Goal: Information Seeking & Learning: Find specific page/section

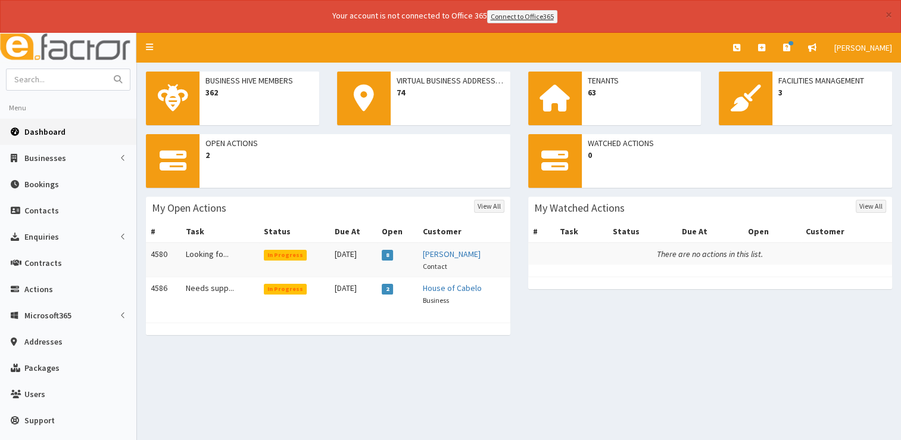
click at [29, 123] on link "Dashboard" at bounding box center [68, 132] width 136 height 26
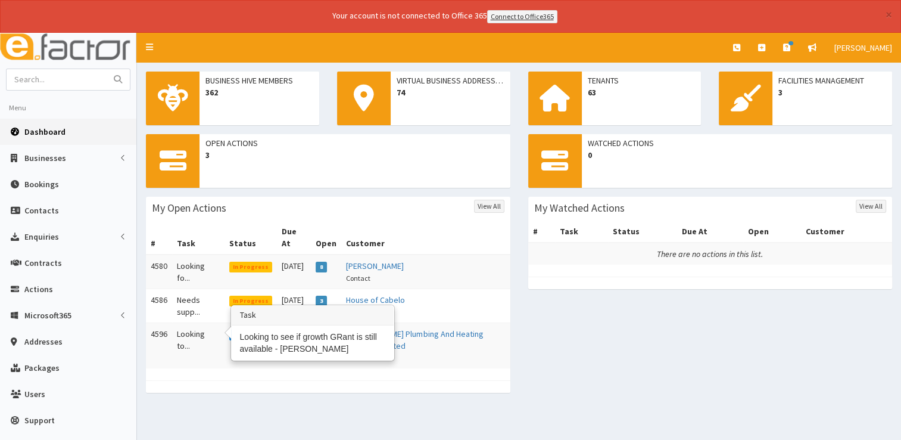
click at [188, 322] on td "Looking to..." at bounding box center [198, 345] width 52 height 46
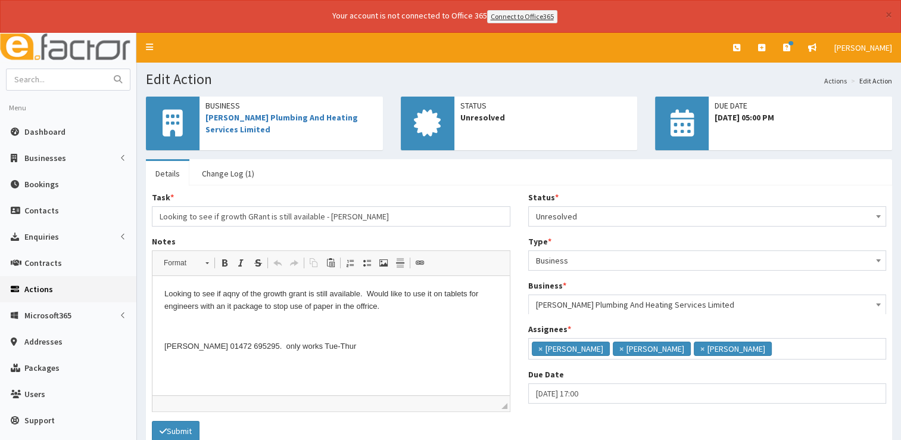
scroll to position [7, 0]
click at [229, 116] on link "Marc Bolton Plumbing And Heating Services Limited" at bounding box center [282, 123] width 153 height 23
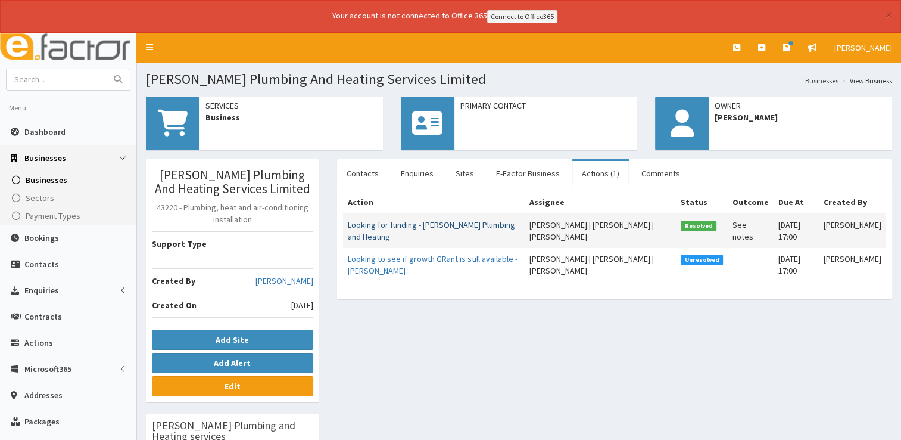
click at [412, 225] on link "Looking for funding - [PERSON_NAME] Plumbing and Heating" at bounding box center [431, 230] width 167 height 23
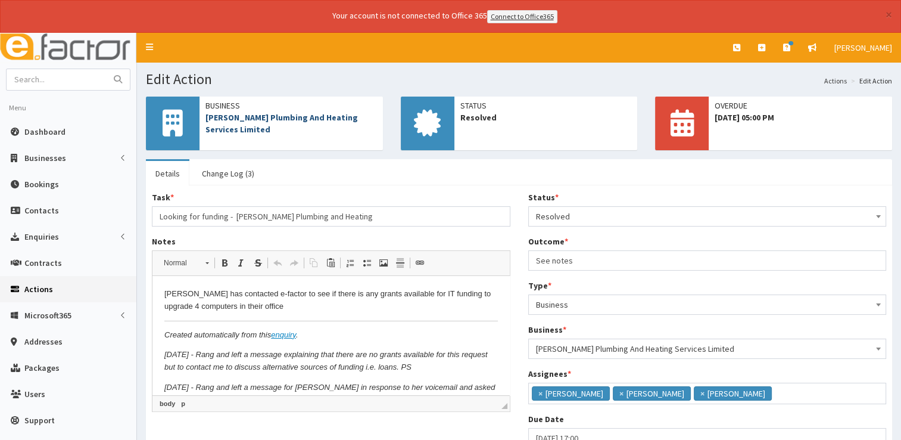
click at [239, 116] on link "[PERSON_NAME] Plumbing And Heating Services Limited" at bounding box center [282, 123] width 153 height 23
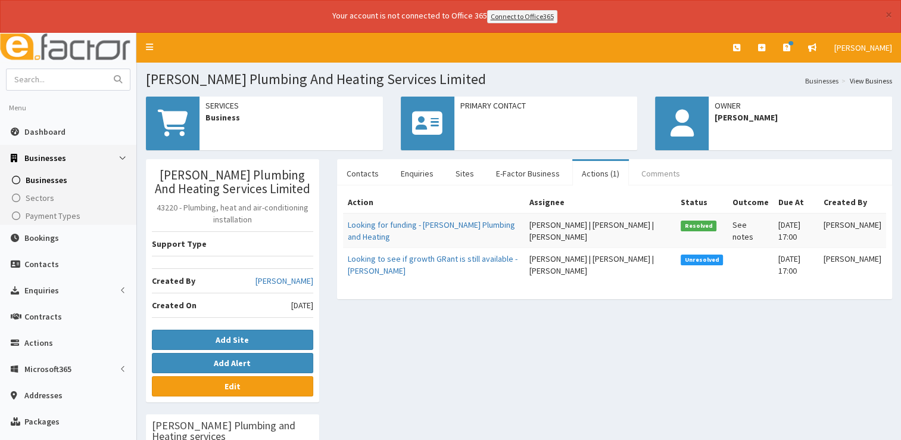
click at [646, 170] on link "Comments" at bounding box center [661, 173] width 58 height 25
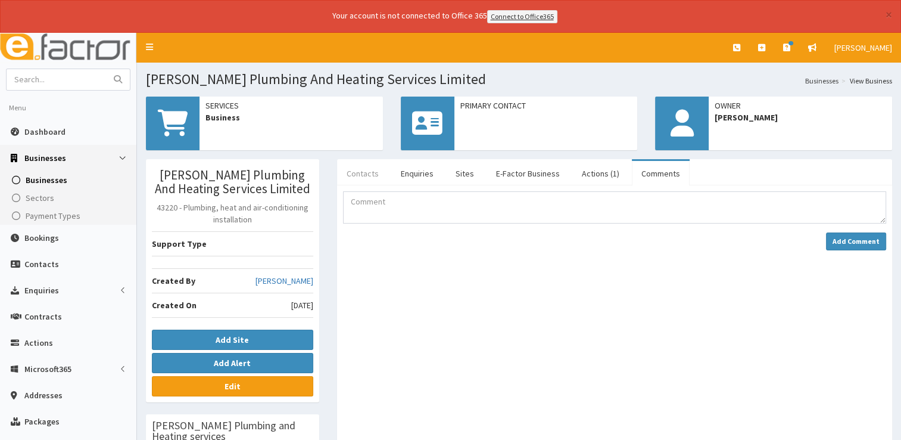
click at [369, 175] on link "Contacts" at bounding box center [362, 173] width 51 height 25
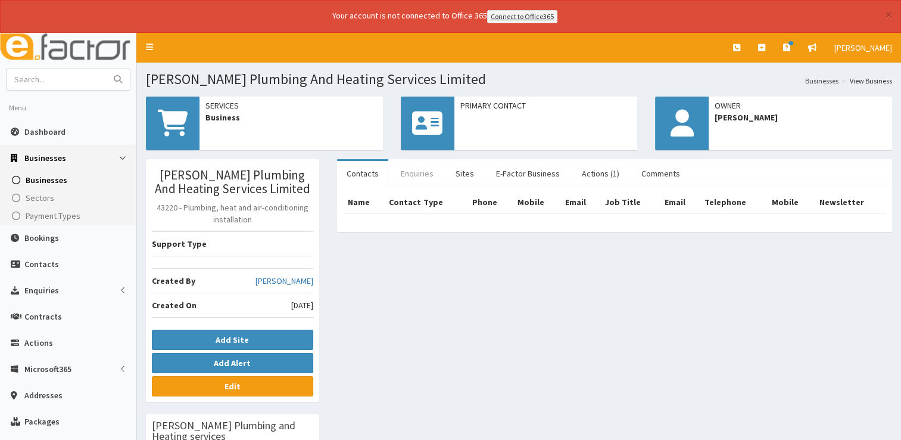
click at [410, 168] on link "Enquiries" at bounding box center [417, 173] width 52 height 25
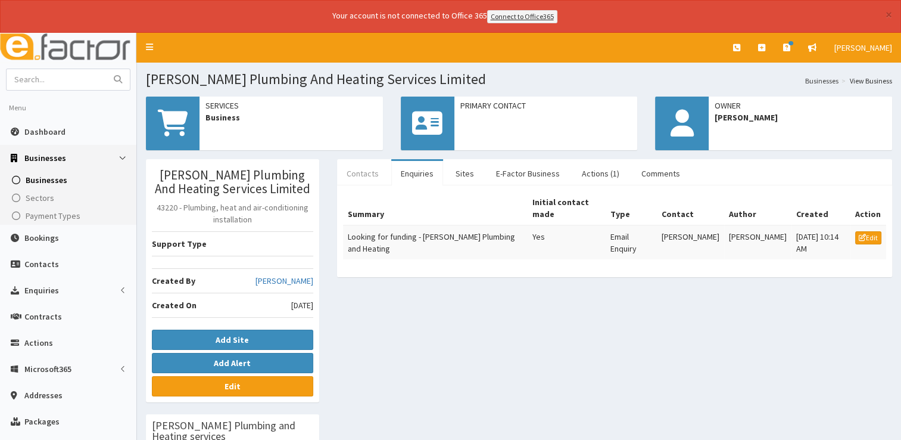
click at [365, 173] on link "Contacts" at bounding box center [362, 173] width 51 height 25
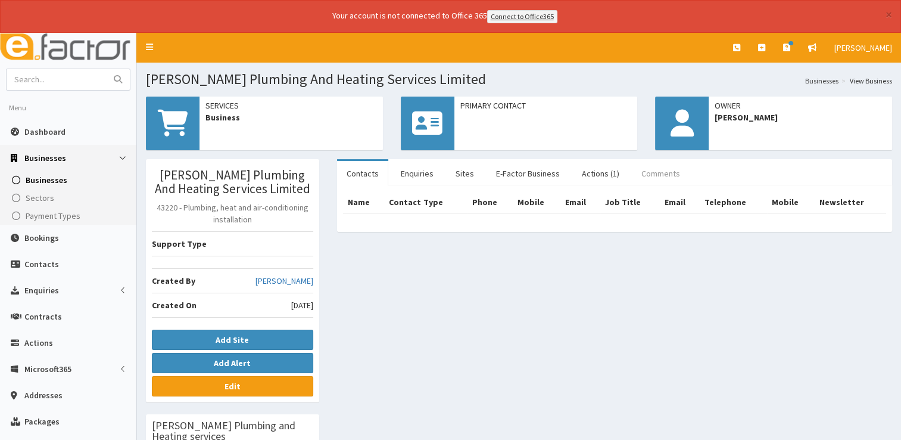
click at [650, 163] on link "Comments" at bounding box center [661, 173] width 58 height 25
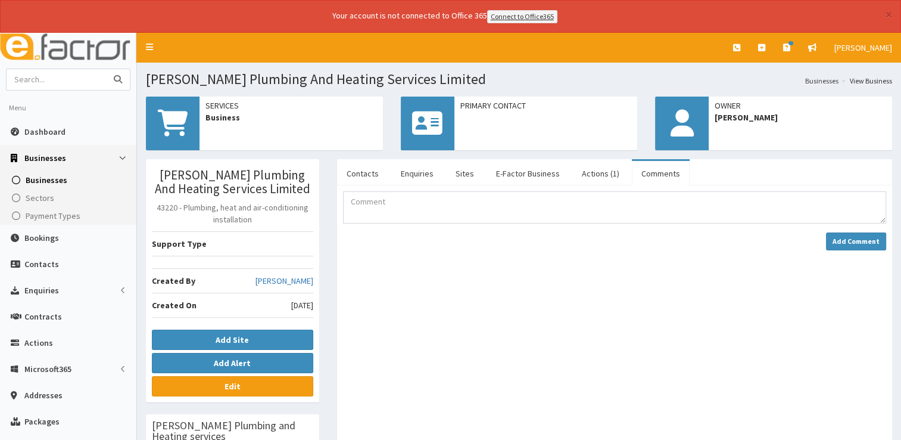
click at [55, 78] on input "text" at bounding box center [57, 79] width 100 height 21
type input "relo"
click at [106, 69] on button "submit" at bounding box center [118, 79] width 24 height 21
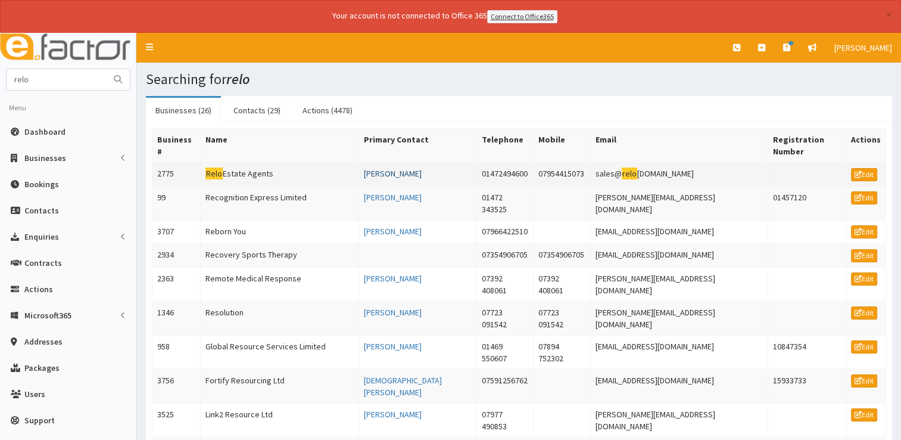
click at [422, 168] on link "[PERSON_NAME]" at bounding box center [393, 173] width 58 height 11
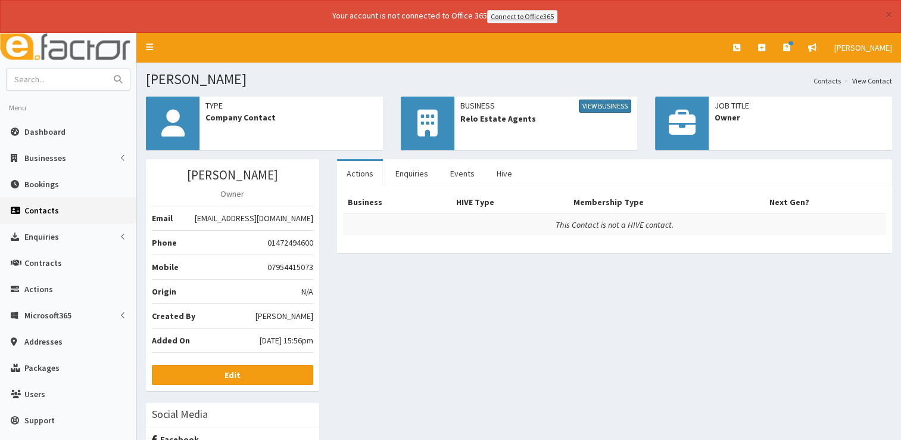
click at [602, 102] on link "View Business" at bounding box center [605, 105] width 52 height 13
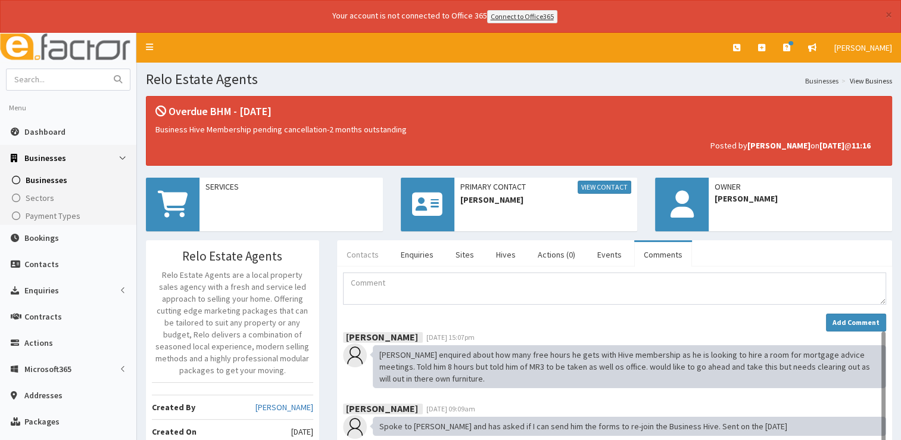
click at [367, 254] on link "Contacts" at bounding box center [362, 254] width 51 height 25
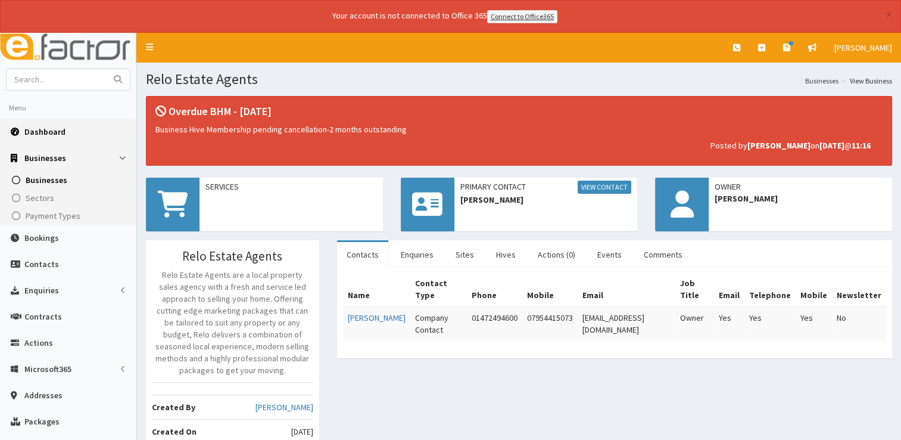
click at [35, 135] on span "Dashboard" at bounding box center [44, 131] width 41 height 11
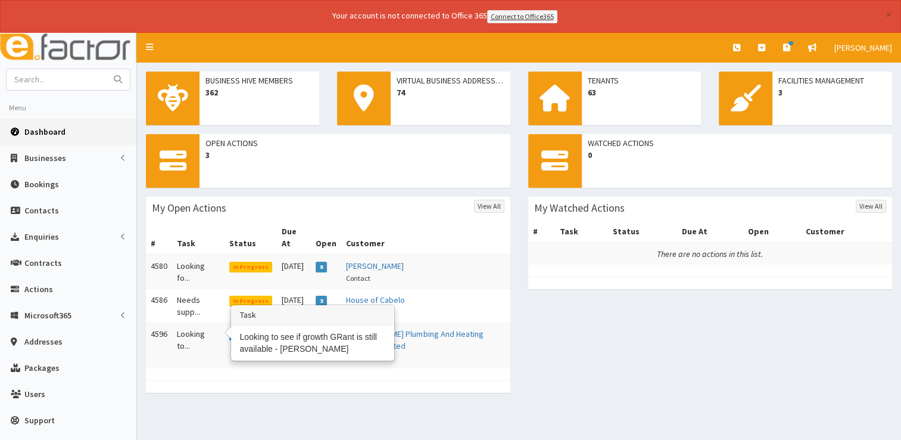
click at [179, 325] on td "Looking to..." at bounding box center [198, 345] width 52 height 46
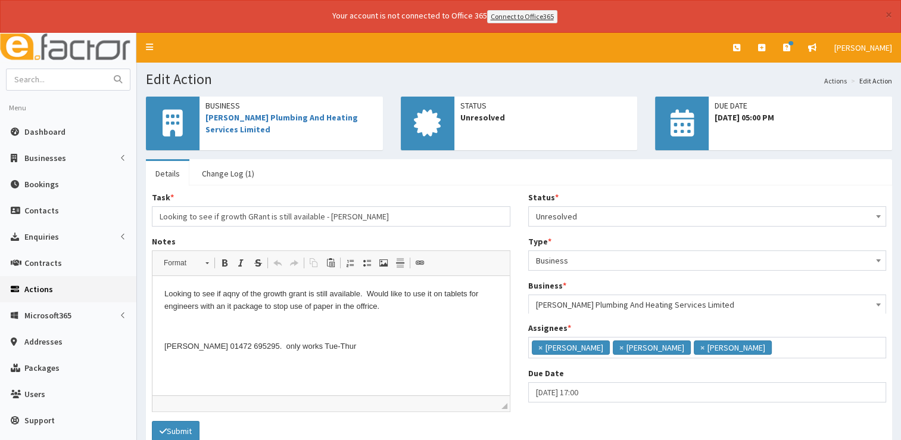
scroll to position [7, 0]
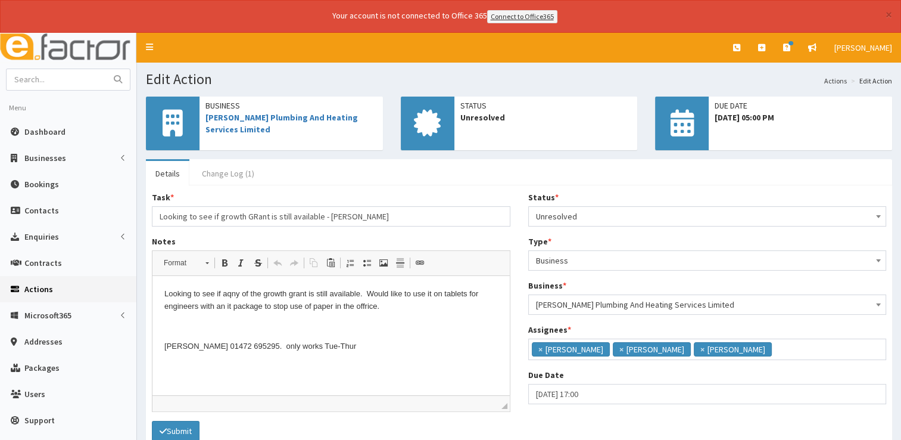
click at [220, 172] on link "Change Log (1)" at bounding box center [227, 173] width 71 height 25
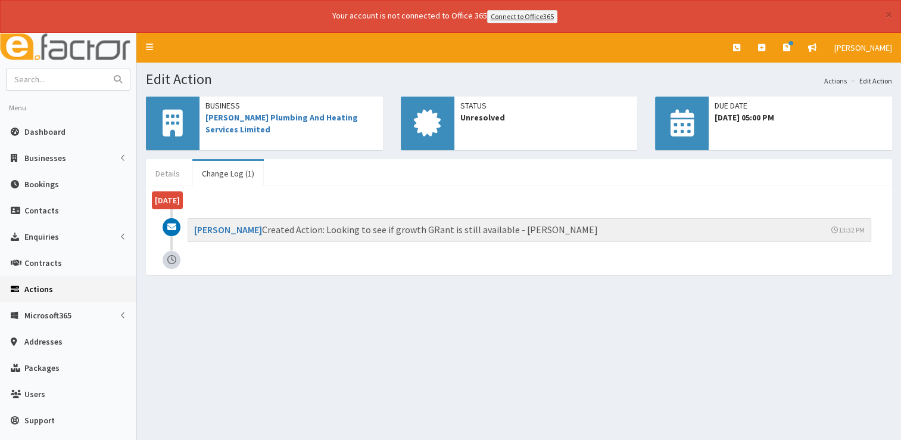
click at [176, 175] on link "Details" at bounding box center [167, 173] width 43 height 25
